Goal: Entertainment & Leisure: Consume media (video, audio)

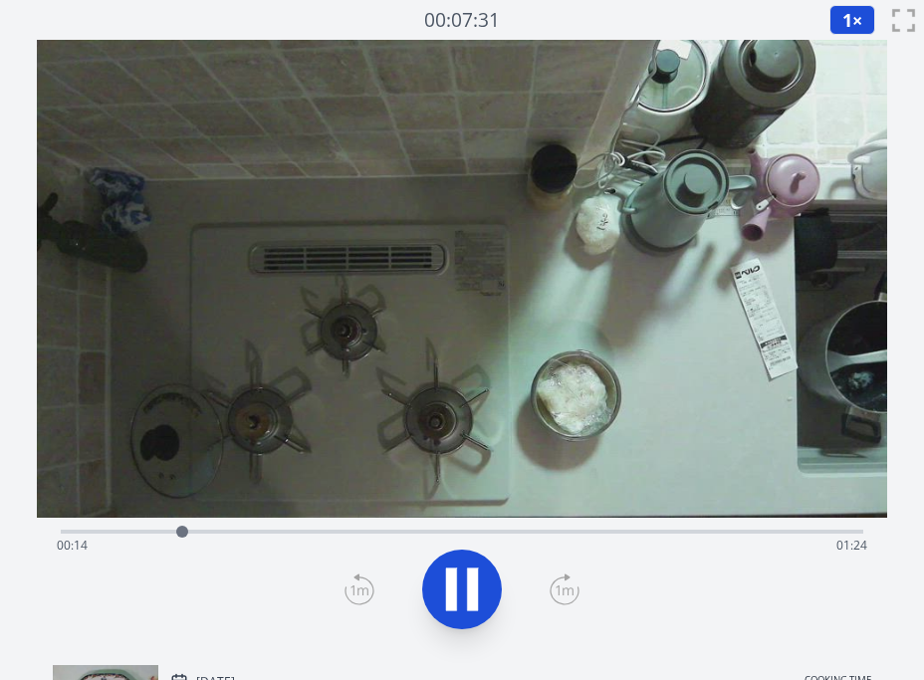
click at [258, 532] on div "Time elapsed: 00:14 Time remaining: 01:24" at bounding box center [462, 546] width 811 height 32
click at [611, 534] on div "Time elapsed: 00:56 Time remaining: 00:42" at bounding box center [462, 546] width 811 height 32
drag, startPoint x: 674, startPoint y: 536, endPoint x: 713, endPoint y: 537, distance: 38.9
click at [675, 536] on div "Time elapsed: 01:07 Time remaining: 00:31" at bounding box center [462, 546] width 811 height 32
drag, startPoint x: 760, startPoint y: 539, endPoint x: 827, endPoint y: 542, distance: 66.8
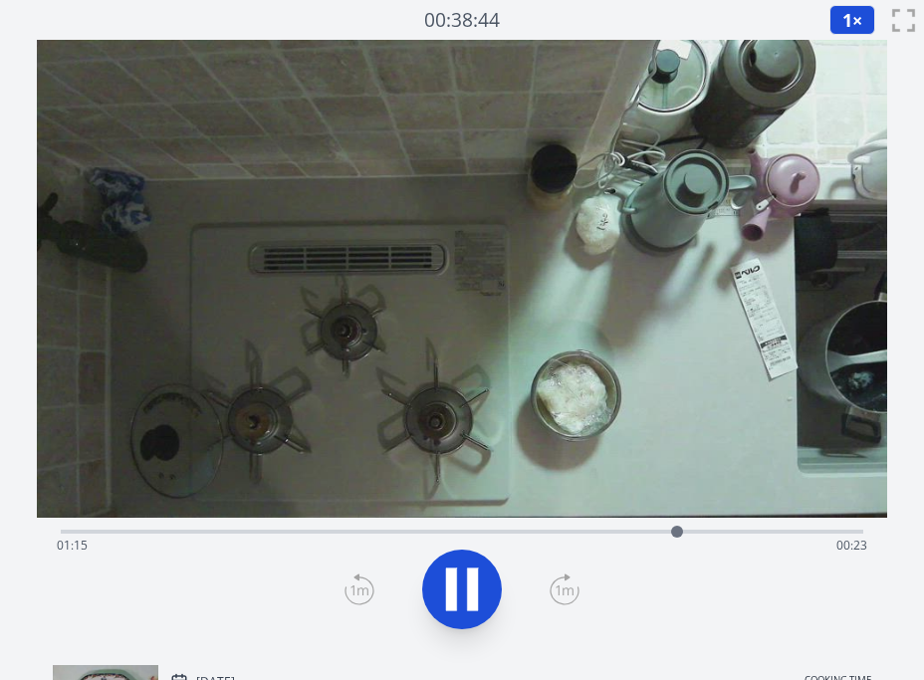
click at [761, 539] on div "Time elapsed: 01:15 Time remaining: 00:23" at bounding box center [462, 546] width 811 height 32
click at [862, 542] on span "00:13" at bounding box center [852, 545] width 31 height 17
drag, startPoint x: 569, startPoint y: 538, endPoint x: 485, endPoint y: 533, distance: 83.8
click at [545, 539] on div "Time elapsed: 01:37 Time remaining: 00:00" at bounding box center [462, 546] width 811 height 32
click at [524, 534] on div "Time elapsed: 00:59 Time remaining: 00:39" at bounding box center [462, 546] width 811 height 32
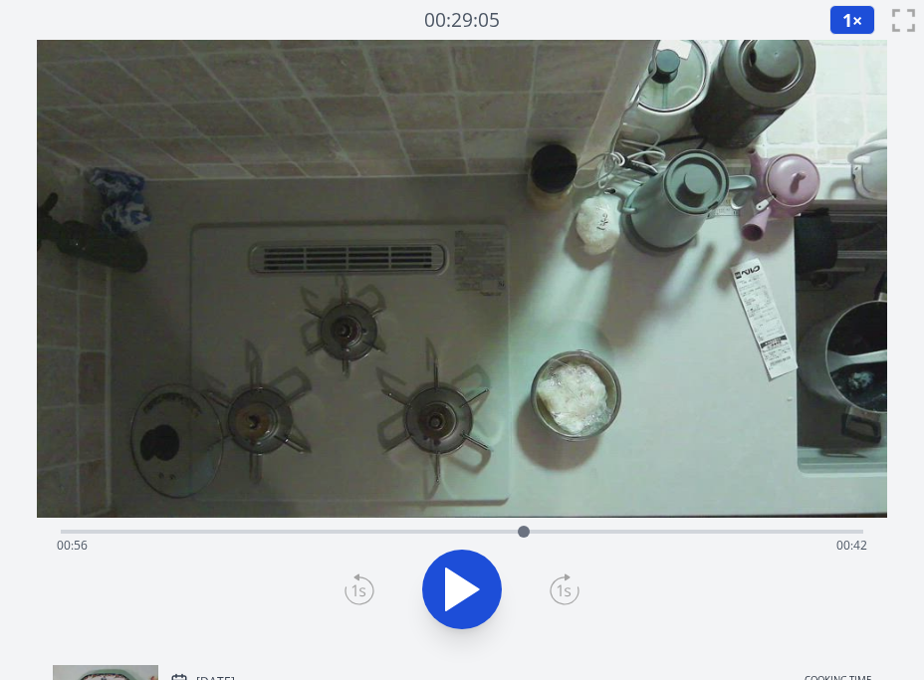
click at [462, 532] on div "Time elapsed: 00:56 Time remaining: 00:42" at bounding box center [462, 546] width 811 height 32
click at [433, 523] on div "Time elapsed: 00:48 Time remaining: 00:49" at bounding box center [462, 530] width 803 height 24
click at [629, 533] on div "Time elapsed: 00:45 Time remaining: 00:53" at bounding box center [462, 546] width 811 height 32
click at [570, 526] on div "Time elapsed: 01:09 Time remaining: 00:29" at bounding box center [462, 530] width 803 height 24
click at [546, 525] on div "Time elapsed: 01:02 Time remaining: 00:36" at bounding box center [462, 530] width 803 height 24
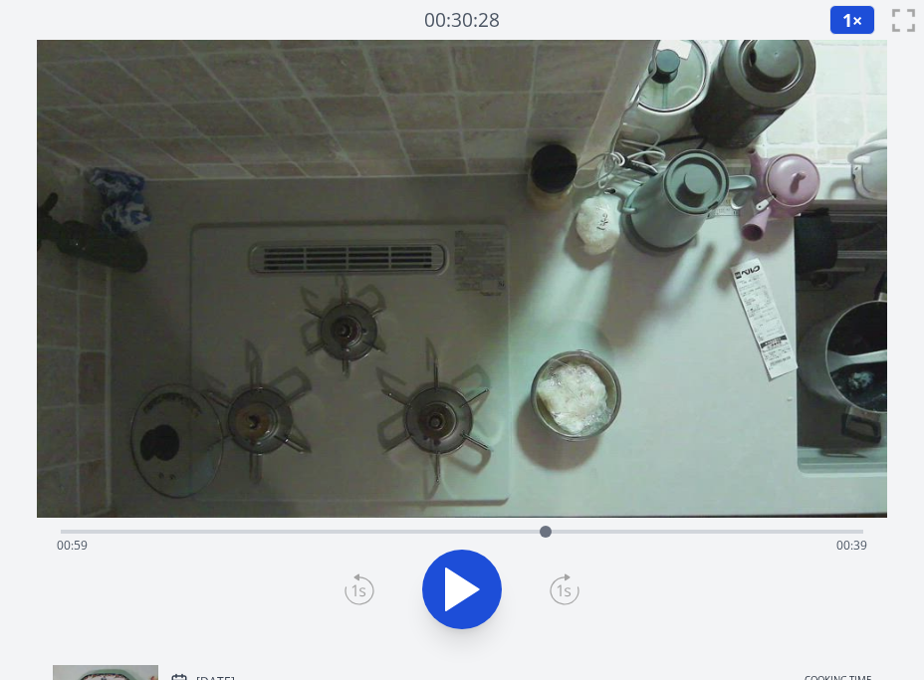
click at [496, 534] on div "Time elapsed: 00:59 Time remaining: 00:39" at bounding box center [462, 546] width 811 height 32
click at [451, 532] on div "Time elapsed: 00:53 Time remaining: 00:45" at bounding box center [462, 546] width 811 height 32
click at [468, 528] on div "Time elapsed: 00:47 Time remaining: 00:51" at bounding box center [462, 530] width 803 height 24
click at [370, 528] on div "Time elapsed: 00:49 Time remaining: 00:49" at bounding box center [462, 530] width 803 height 24
click at [402, 533] on div "Time elapsed: 00:37 Time remaining: 01:01" at bounding box center [462, 546] width 811 height 32
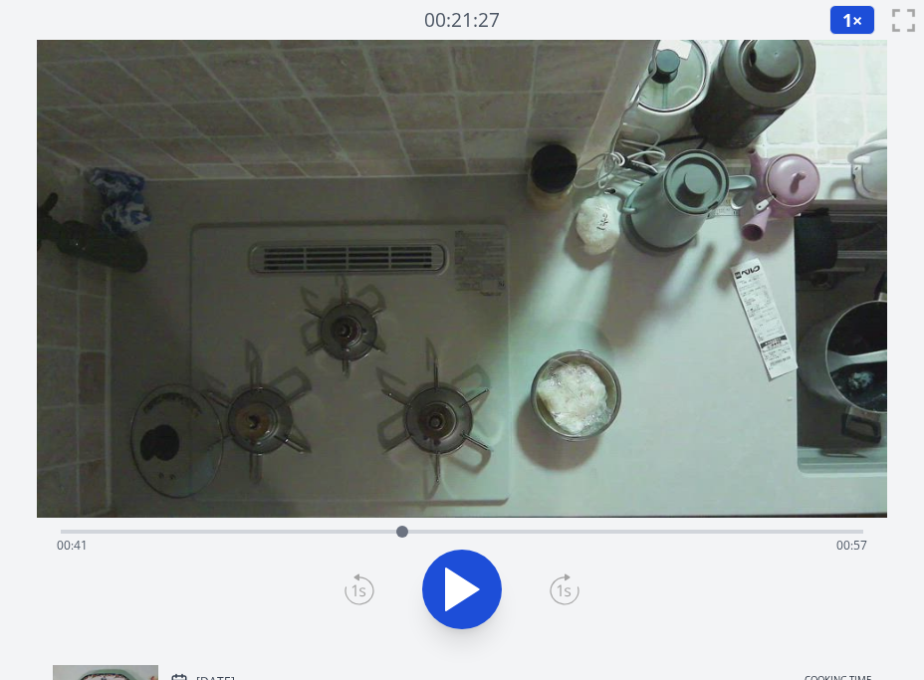
click at [420, 530] on div "Time elapsed: 00:41 Time remaining: 00:57" at bounding box center [462, 546] width 811 height 32
click at [464, 592] on icon at bounding box center [462, 590] width 33 height 42
click at [456, 591] on icon at bounding box center [451, 590] width 11 height 43
click at [452, 529] on div "Time elapsed: 00:44 Time remaining: 00:54" at bounding box center [462, 530] width 803 height 24
click at [426, 532] on div "Time elapsed: 00:47 Time remaining: 00:51" at bounding box center [462, 546] width 811 height 32
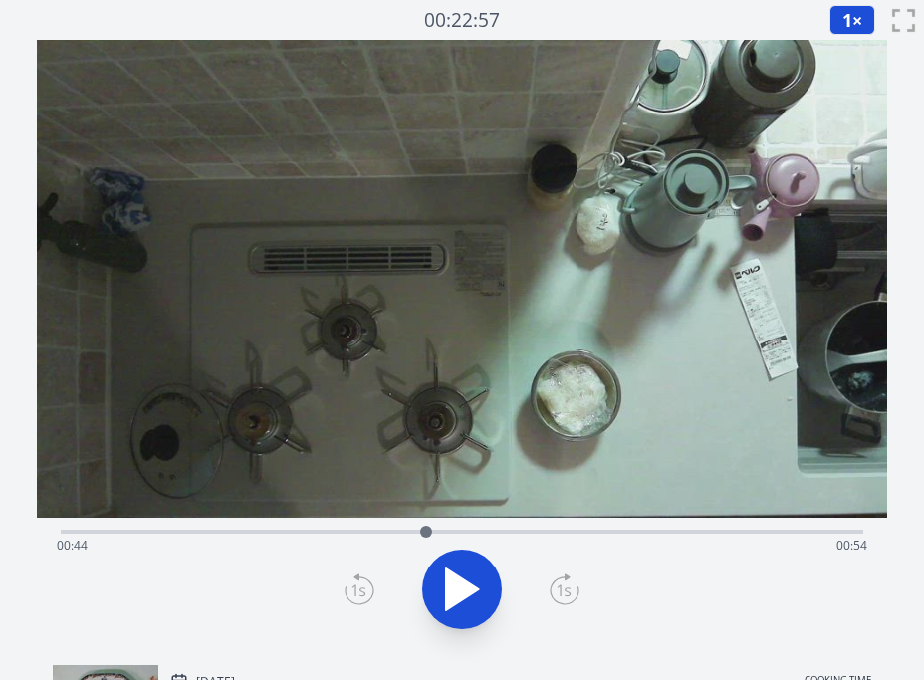
click at [437, 535] on div at bounding box center [426, 532] width 30 height 30
click at [494, 526] on div "Time elapsed: 00:45 Time remaining: 00:53" at bounding box center [462, 530] width 803 height 24
click at [477, 532] on div "Time elapsed: 00:52 Time remaining: 00:46" at bounding box center [462, 546] width 811 height 32
click at [457, 571] on icon at bounding box center [462, 590] width 56 height 56
click at [322, 525] on div "Time elapsed: 00:59 Time remaining: 00:39" at bounding box center [462, 530] width 803 height 24
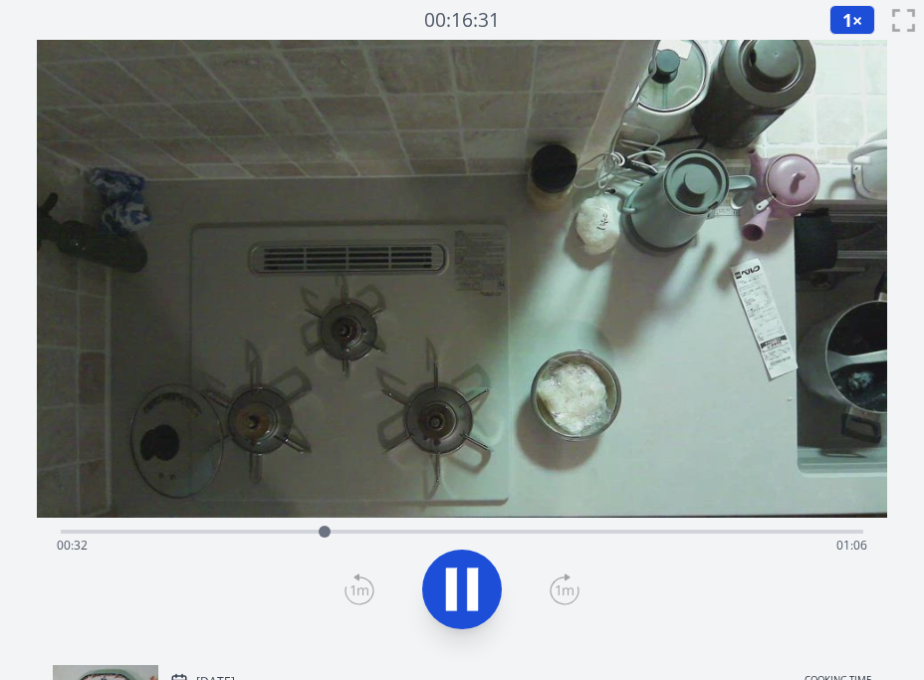
click at [436, 539] on div "Time elapsed: 00:32 Time remaining: 01:06" at bounding box center [462, 546] width 811 height 32
click at [471, 595] on icon at bounding box center [472, 590] width 11 height 43
click at [383, 525] on div "Time elapsed: 00:49 Time remaining: 00:49" at bounding box center [462, 530] width 803 height 24
click at [428, 529] on div "Time elapsed: 00:39 Time remaining: 00:59" at bounding box center [462, 530] width 803 height 24
click at [450, 574] on icon at bounding box center [462, 590] width 33 height 42
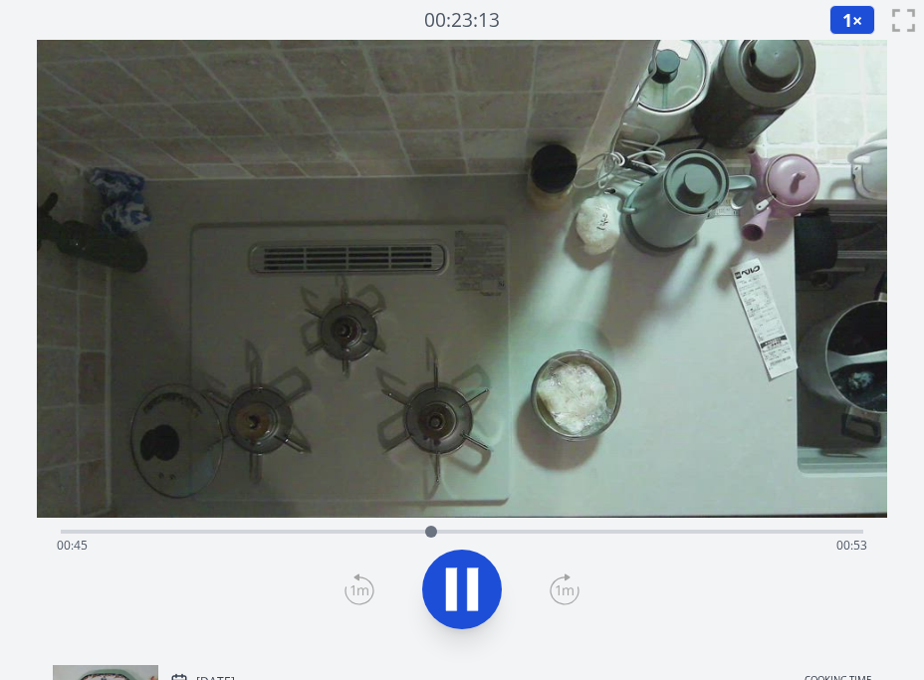
click at [451, 574] on icon at bounding box center [451, 590] width 11 height 43
click at [451, 574] on icon at bounding box center [462, 590] width 33 height 42
click at [451, 574] on icon at bounding box center [451, 590] width 11 height 43
click at [451, 574] on icon at bounding box center [462, 590] width 33 height 42
click at [451, 574] on icon at bounding box center [451, 590] width 11 height 43
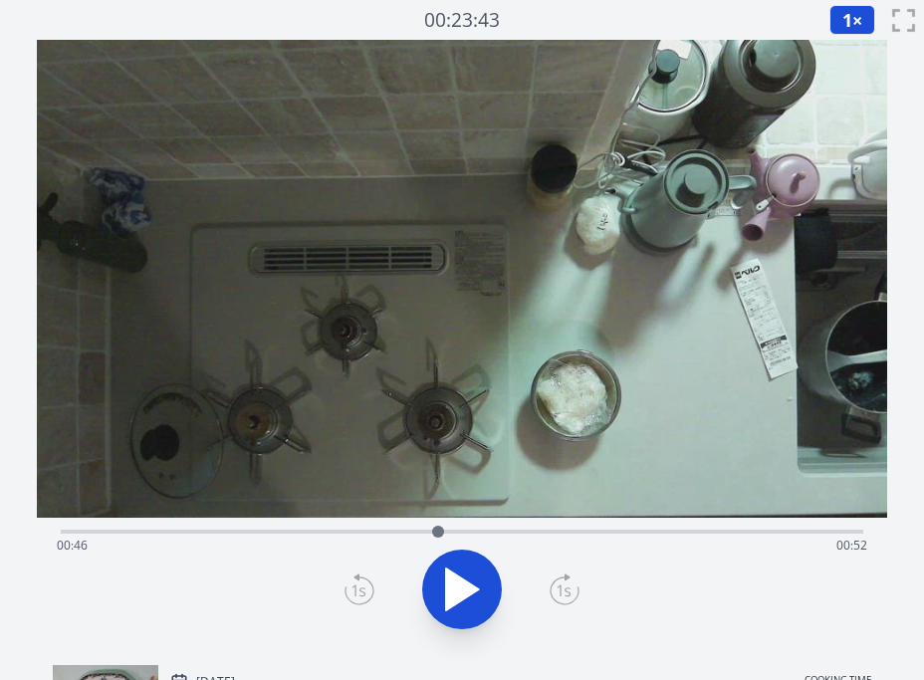
click at [451, 574] on icon at bounding box center [462, 590] width 33 height 42
click at [451, 574] on icon at bounding box center [451, 590] width 11 height 43
click at [451, 574] on icon at bounding box center [462, 590] width 33 height 42
click at [451, 574] on icon at bounding box center [451, 590] width 11 height 43
click at [451, 575] on icon at bounding box center [462, 590] width 33 height 42
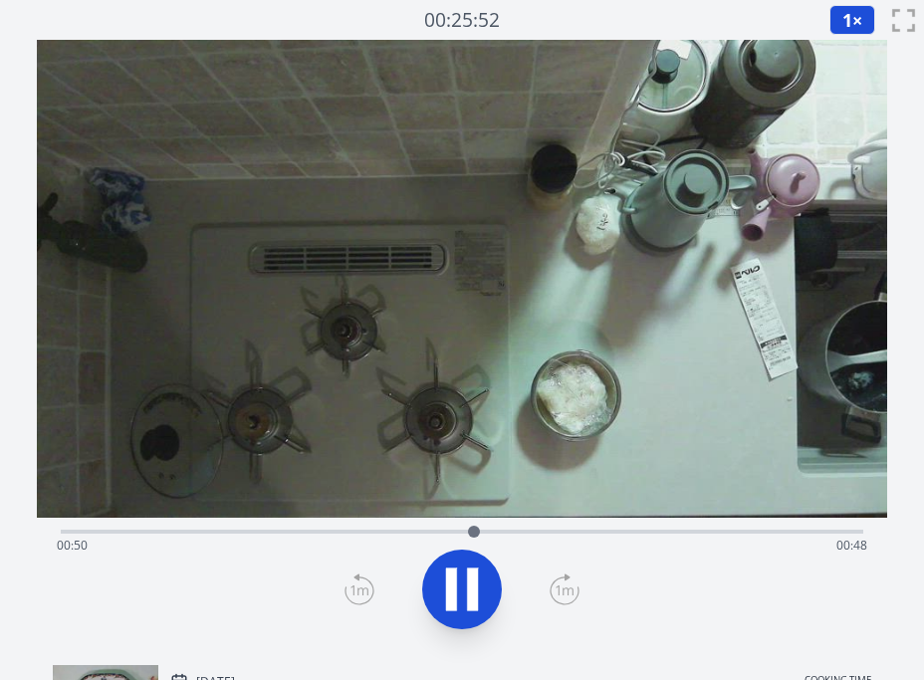
click at [451, 575] on icon at bounding box center [451, 590] width 11 height 43
click at [451, 575] on icon at bounding box center [462, 590] width 33 height 42
click at [451, 575] on icon at bounding box center [451, 590] width 11 height 43
click at [451, 575] on icon at bounding box center [462, 590] width 33 height 42
click at [451, 575] on icon at bounding box center [451, 590] width 11 height 43
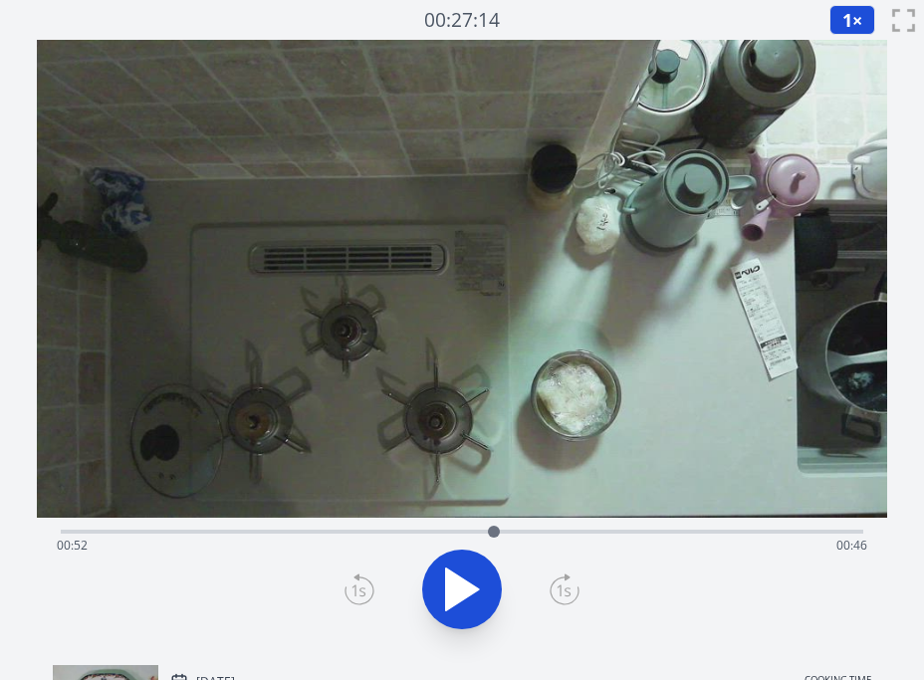
click at [451, 575] on icon at bounding box center [462, 590] width 33 height 42
click at [451, 575] on icon at bounding box center [451, 590] width 11 height 43
click at [446, 533] on div "Time elapsed: 00:54 Time remaining: 00:44" at bounding box center [462, 546] width 811 height 32
click at [620, 526] on div "Time elapsed: 00:47 Time remaining: 00:51" at bounding box center [462, 530] width 803 height 24
click at [540, 454] on video at bounding box center [462, 279] width 851 height 478
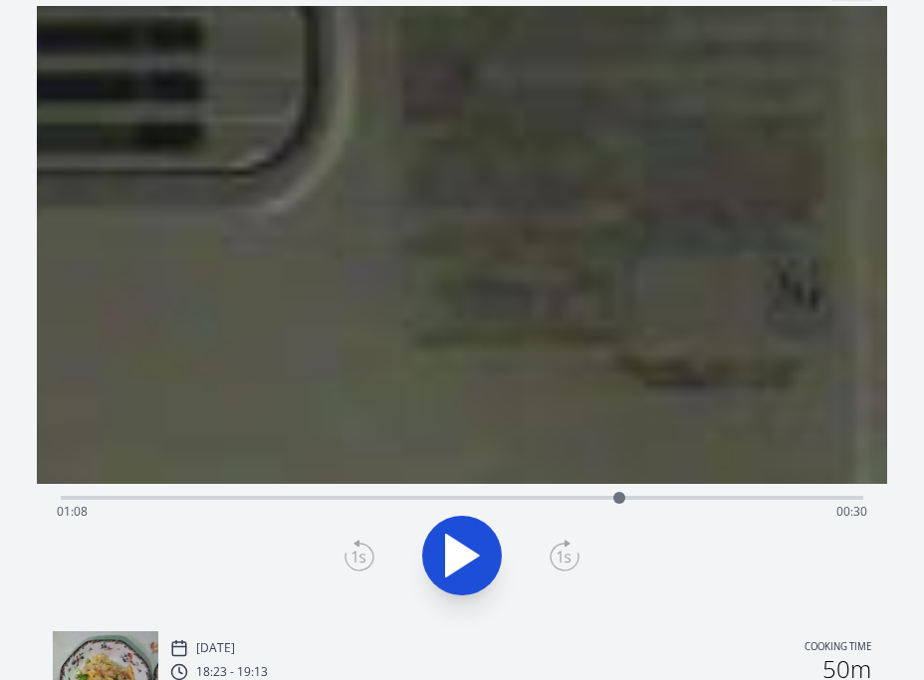
scroll to position [49, 0]
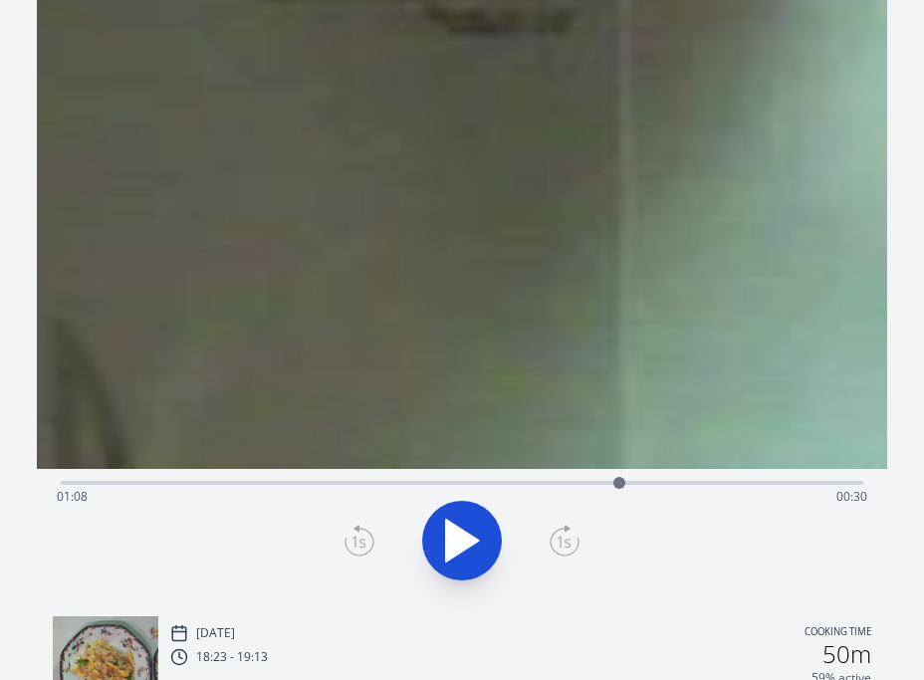
drag, startPoint x: 696, startPoint y: 403, endPoint x: 500, endPoint y: -178, distance: 614.0
click at [500, 0] on html "Discard Recording? You will not be able to recover this once discarded. Cancel …" at bounding box center [462, 472] width 924 height 1042
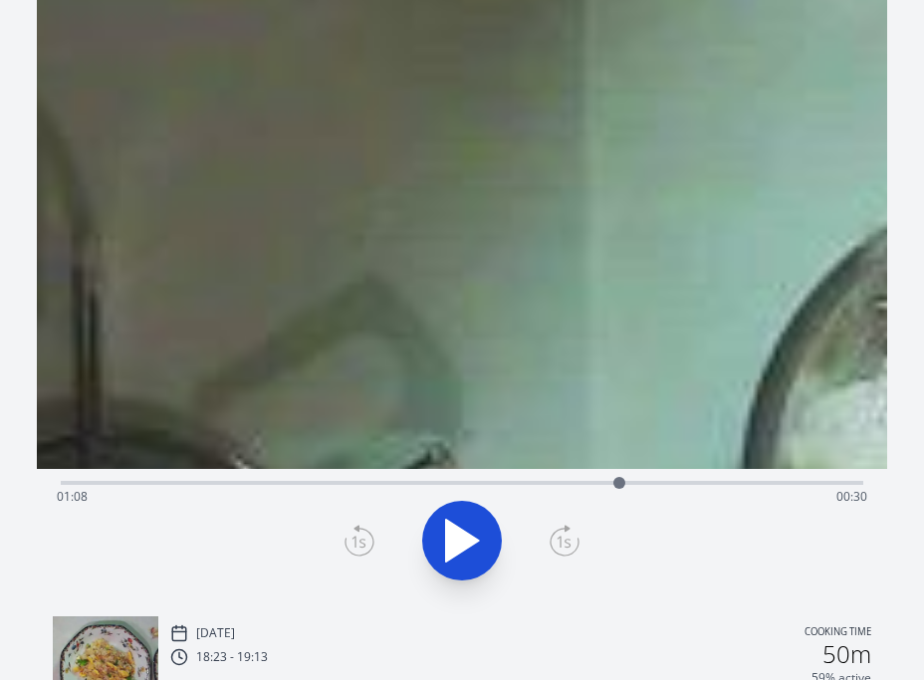
drag, startPoint x: 520, startPoint y: 413, endPoint x: 467, endPoint y: -143, distance: 559.4
click at [467, 0] on html "Discard Recording? You will not be able to recover this once discarded. Cancel …" at bounding box center [462, 472] width 924 height 1042
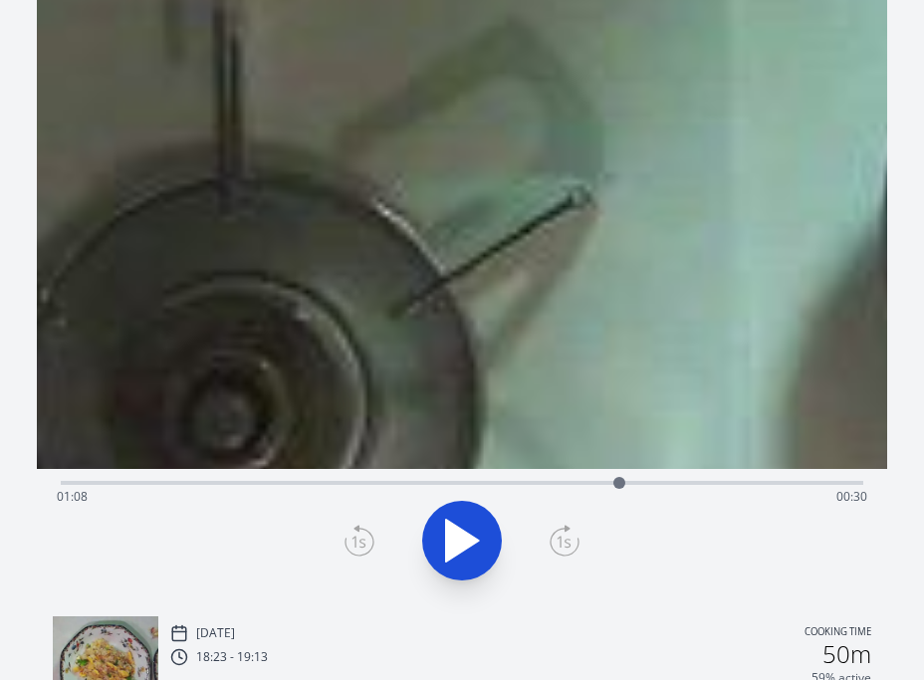
drag, startPoint x: 314, startPoint y: 416, endPoint x: 169, endPoint y: -92, distance: 528.2
click at [169, 0] on html "Discard Recording? You will not be able to recover this once discarded. Cancel …" at bounding box center [462, 472] width 924 height 1042
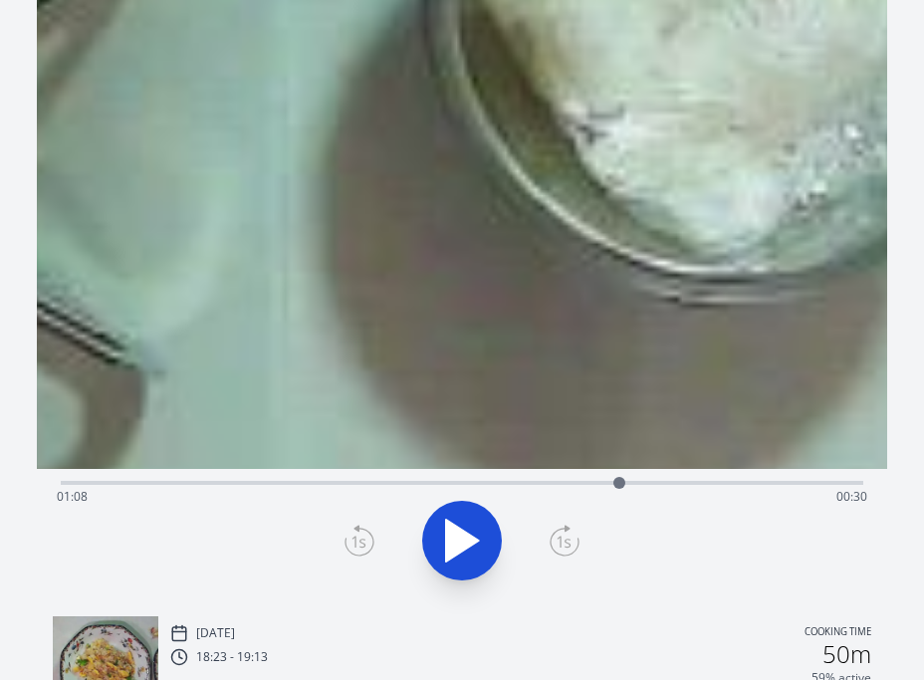
drag, startPoint x: 656, startPoint y: 288, endPoint x: 435, endPoint y: 128, distance: 273.2
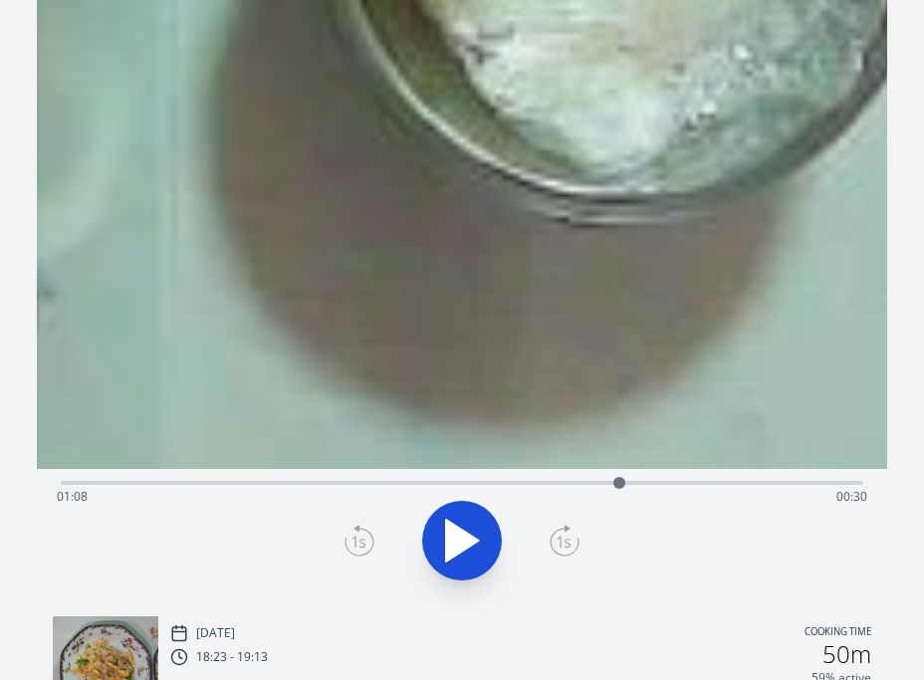
drag, startPoint x: 797, startPoint y: 298, endPoint x: 521, endPoint y: 122, distance: 327.5
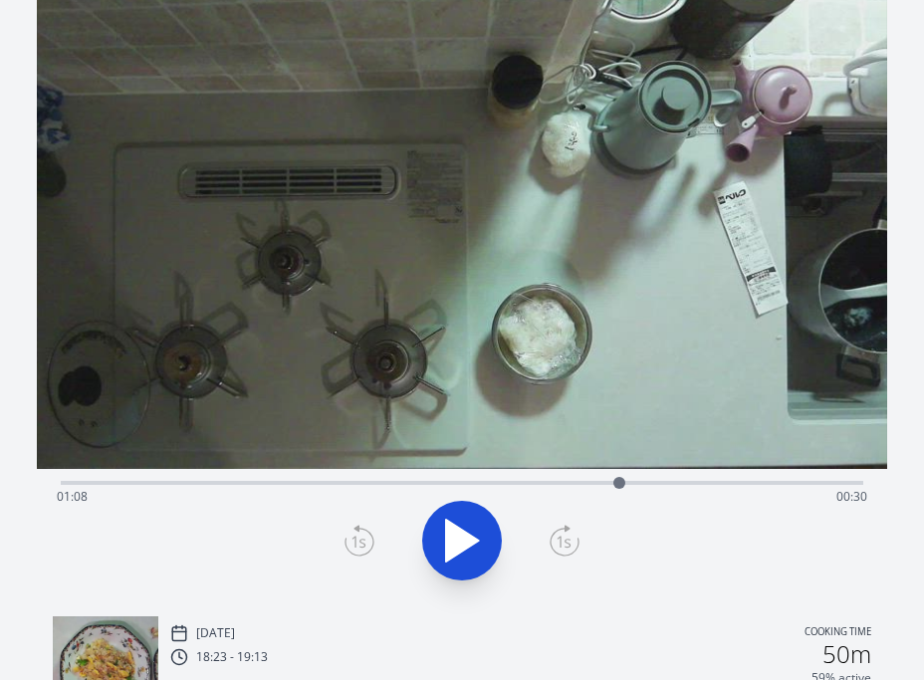
click at [488, 483] on div "Time elapsed: 01:08 Time remaining: 00:30" at bounding box center [462, 497] width 811 height 32
click at [418, 481] on div "Time elapsed: 00:52 Time remaining: 00:46" at bounding box center [462, 497] width 811 height 32
click at [320, 483] on div "Time elapsed: 00:43 Time remaining: 00:55" at bounding box center [462, 497] width 811 height 32
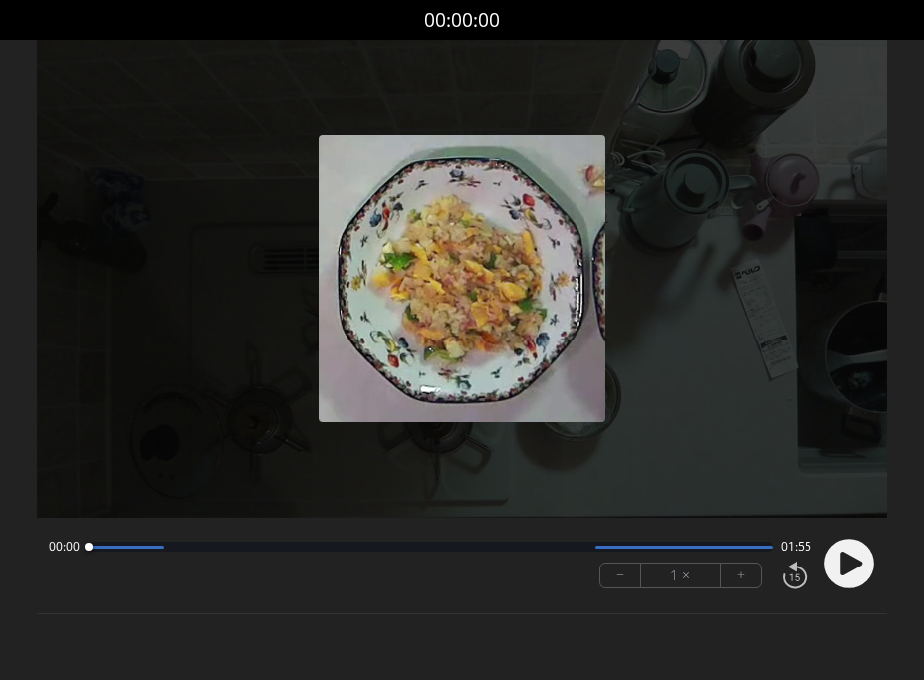
click at [845, 558] on icon at bounding box center [852, 564] width 22 height 24
click at [737, 576] on button "+" at bounding box center [741, 576] width 40 height 24
click at [738, 576] on button "+" at bounding box center [741, 576] width 40 height 24
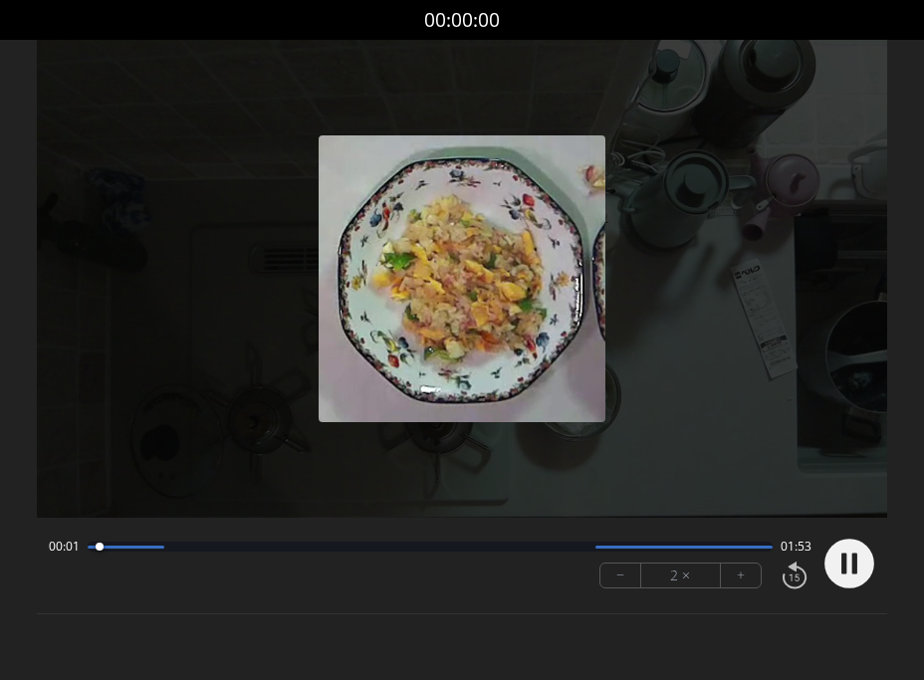
click at [738, 576] on button "+" at bounding box center [741, 576] width 40 height 24
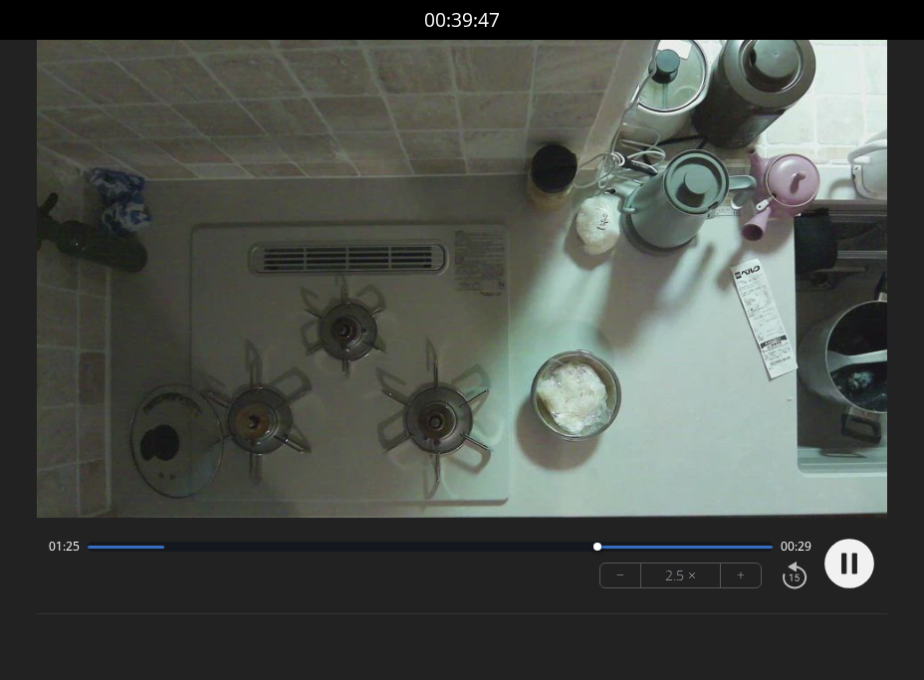
click at [849, 567] on circle at bounding box center [850, 564] width 50 height 50
